Goal: Browse casually

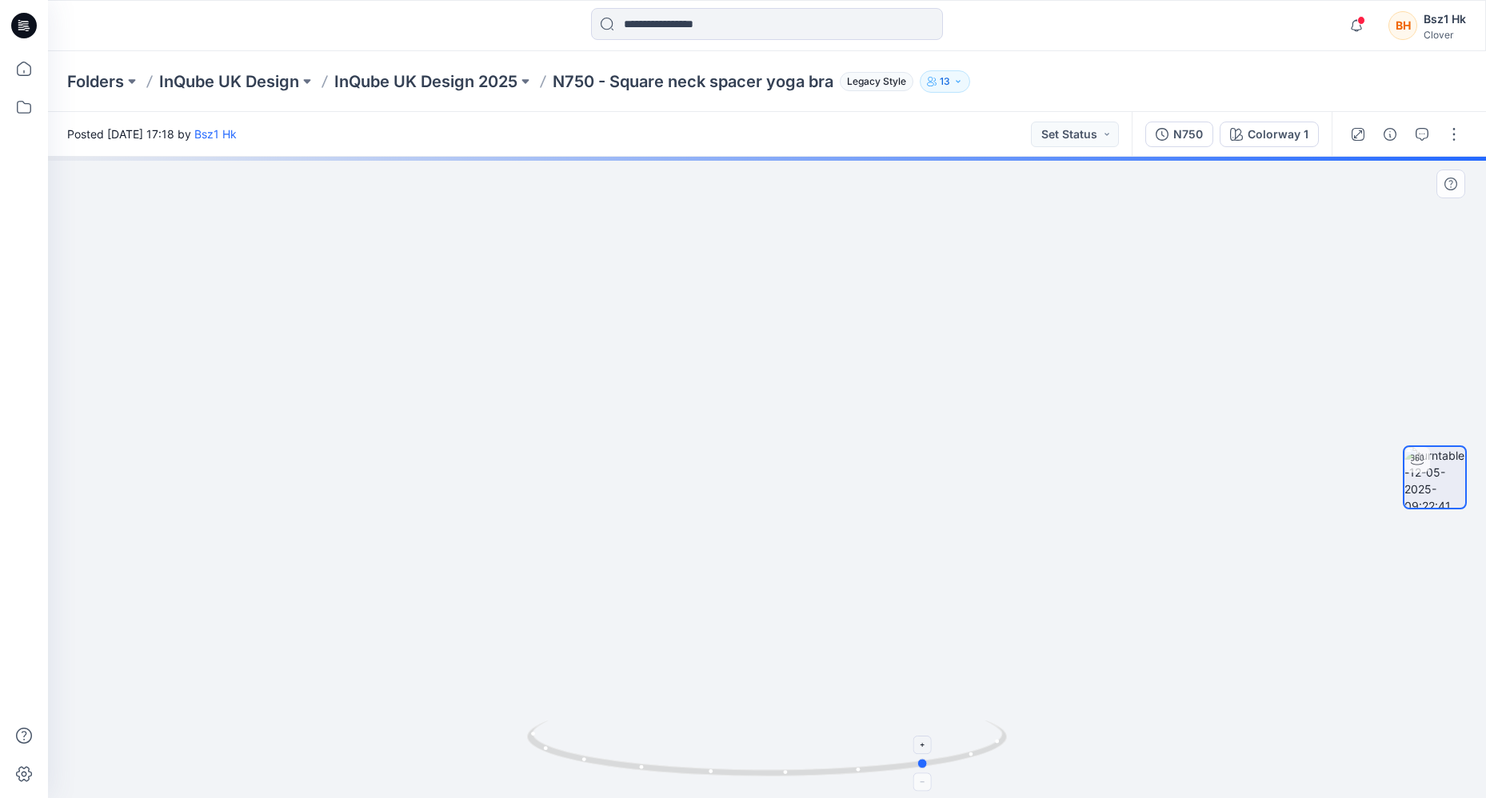
drag, startPoint x: 985, startPoint y: 752, endPoint x: 630, endPoint y: 752, distance: 355.0
click at [630, 752] on icon at bounding box center [769, 750] width 484 height 60
drag, startPoint x: 637, startPoint y: 750, endPoint x: 768, endPoint y: 759, distance: 131.4
click at [768, 759] on icon at bounding box center [769, 750] width 484 height 60
drag, startPoint x: 940, startPoint y: 775, endPoint x: 1025, endPoint y: 781, distance: 85.0
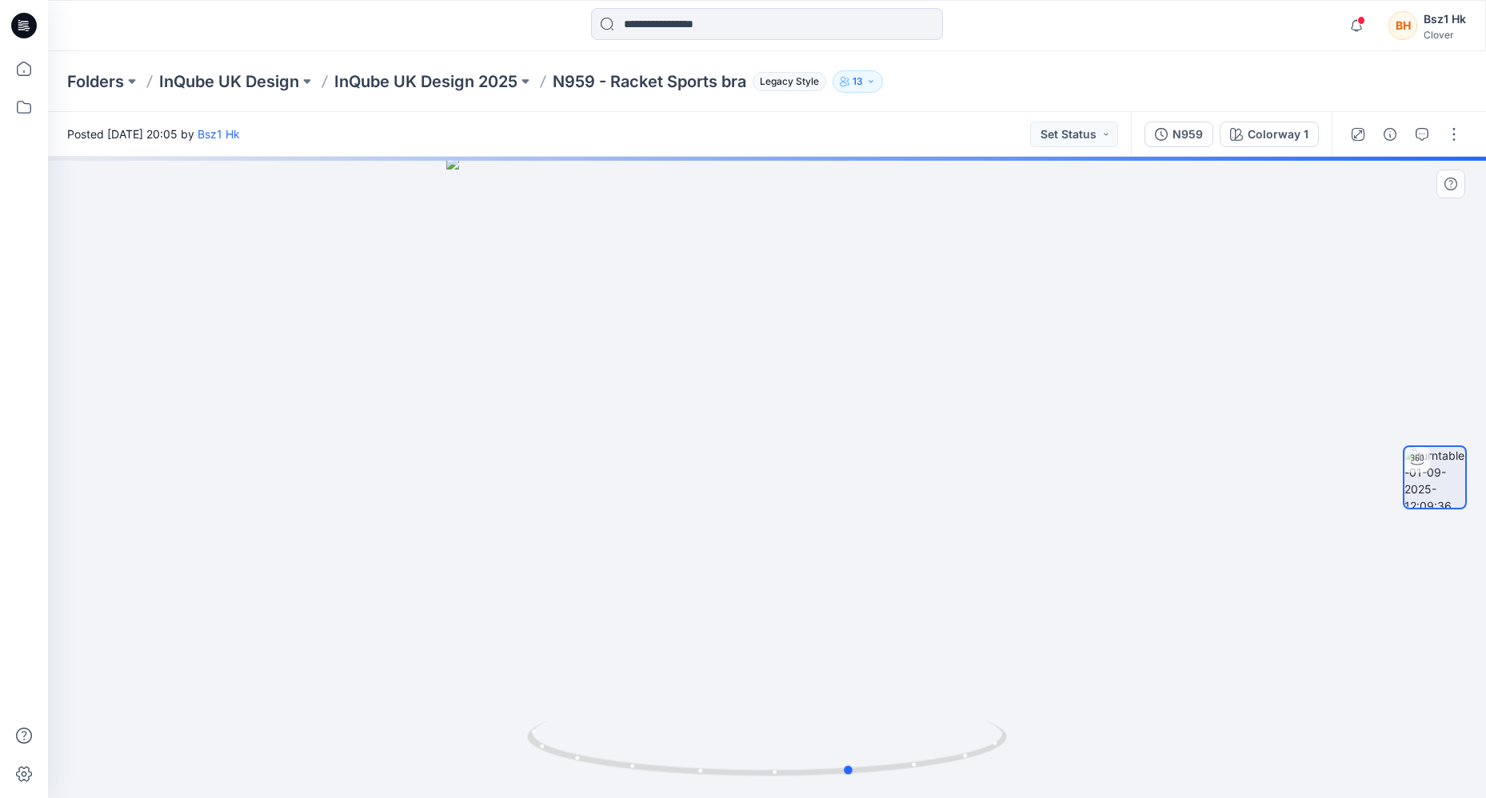
click at [1025, 781] on div at bounding box center [767, 477] width 1438 height 641
